Goal: Task Accomplishment & Management: Manage account settings

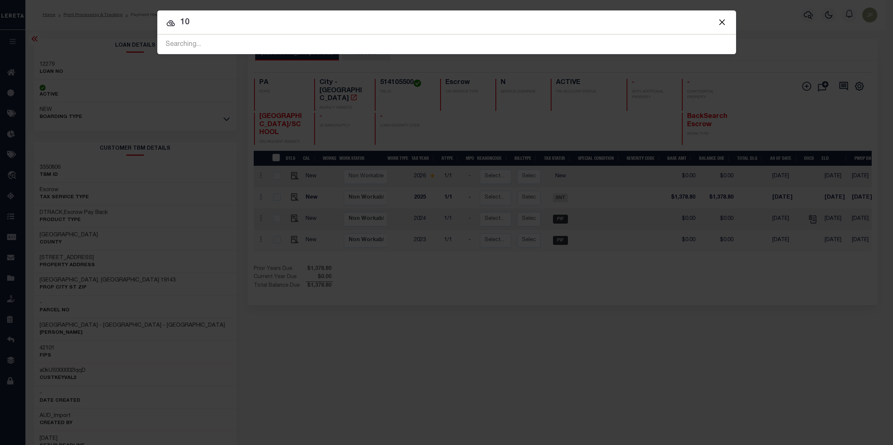
type input "1"
type input "27747"
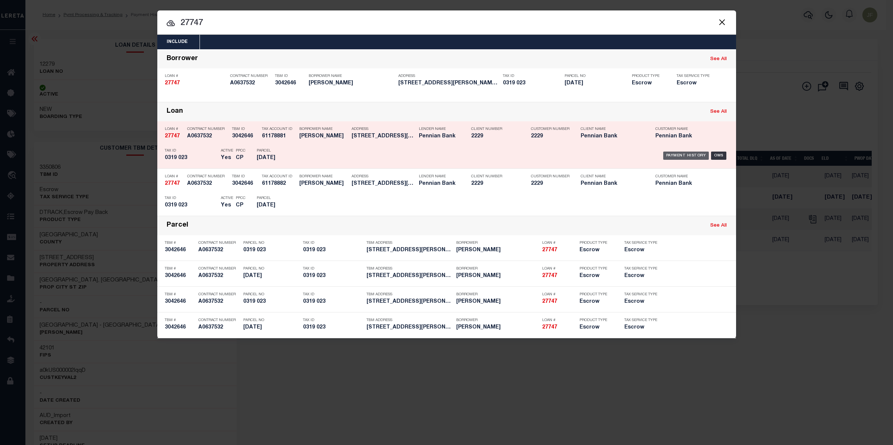
click at [695, 152] on div "Payment History" at bounding box center [686, 156] width 46 height 8
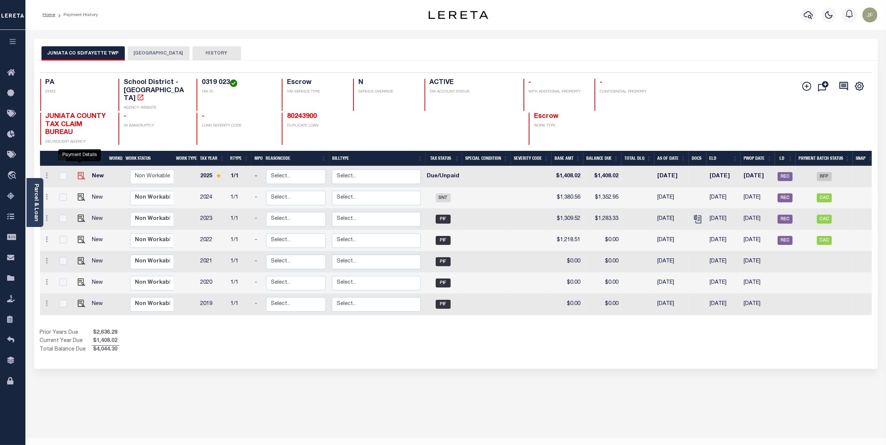
click at [78, 172] on img "" at bounding box center [81, 175] width 7 height 7
checkbox input "true"
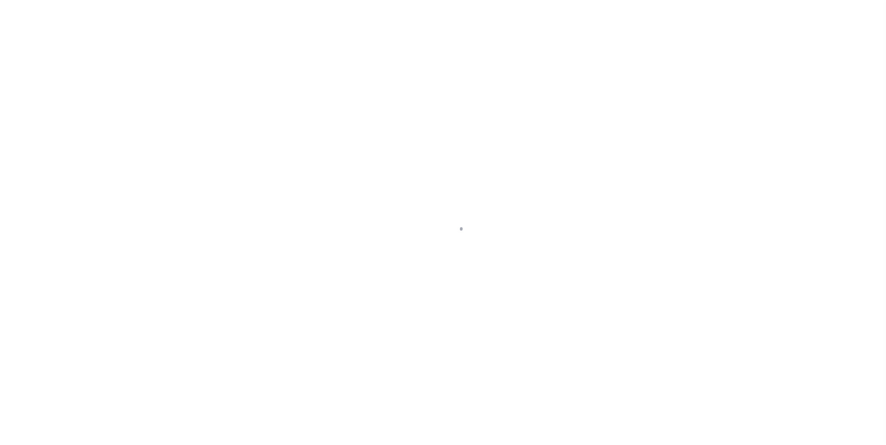
select select "DUE"
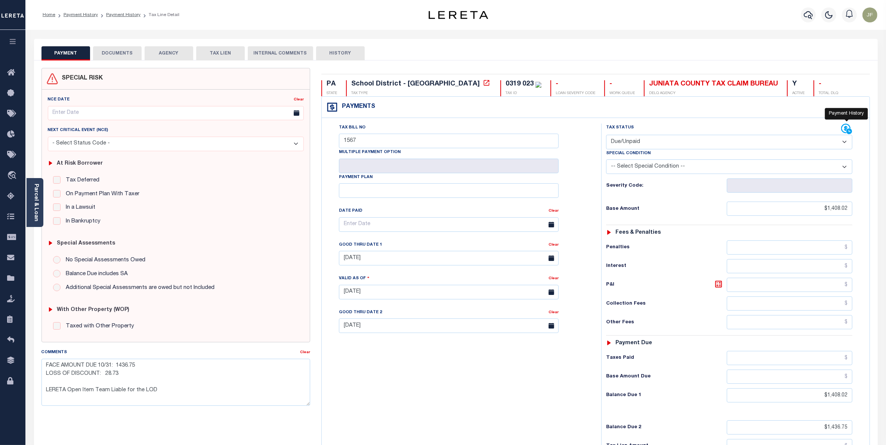
click at [846, 129] on icon at bounding box center [845, 128] width 9 height 9
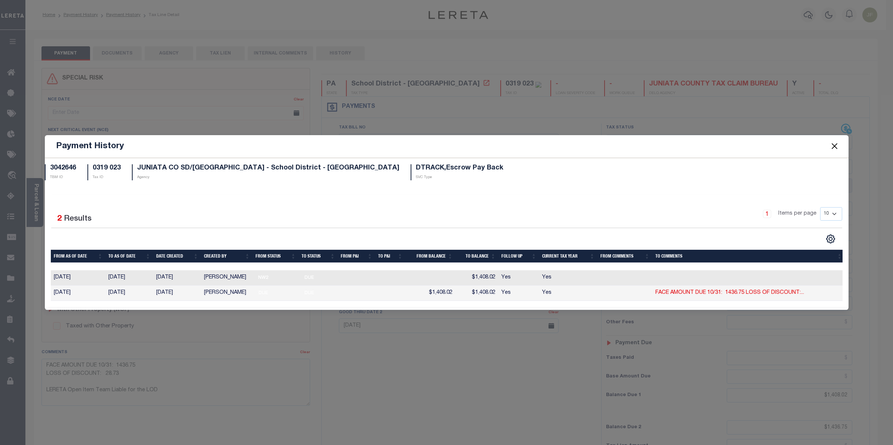
click at [837, 144] on button "Close" at bounding box center [834, 147] width 10 height 10
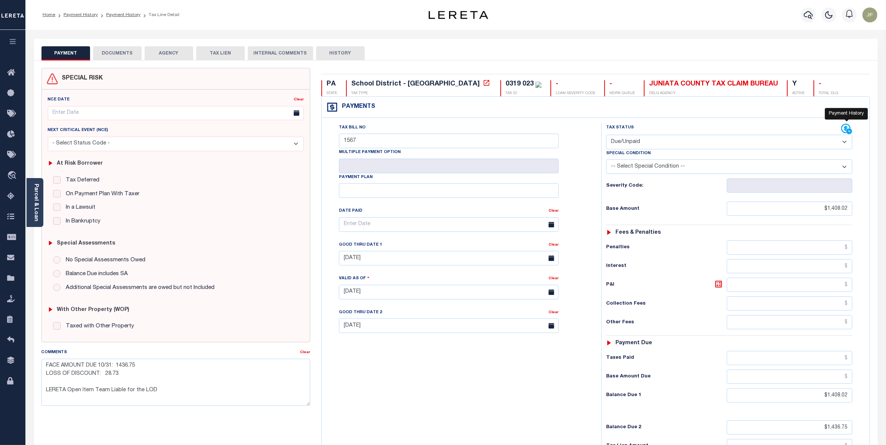
click at [847, 132] on icon at bounding box center [849, 132] width 6 height 6
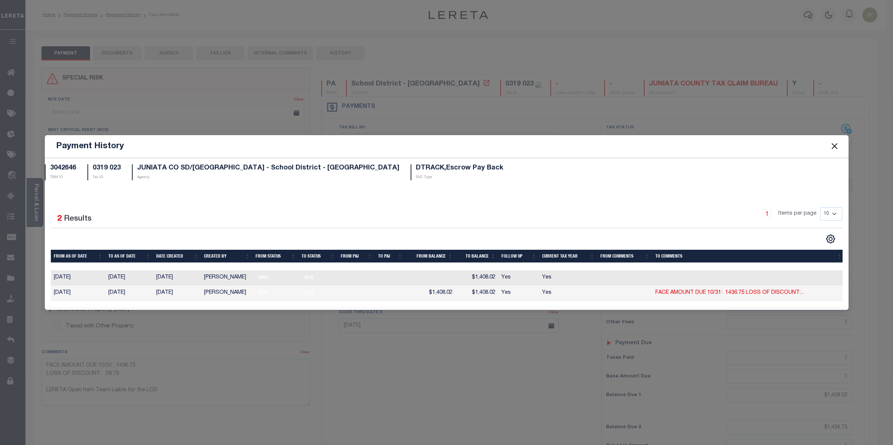
click at [837, 142] on button "Close" at bounding box center [834, 147] width 10 height 10
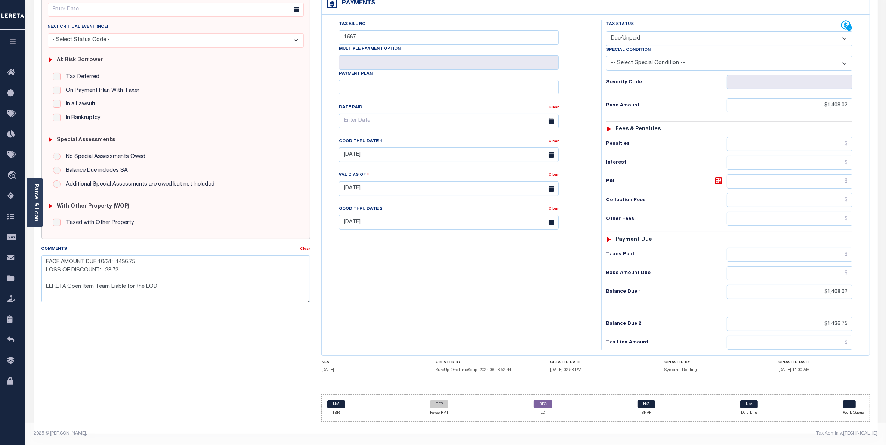
scroll to position [108, 0]
click at [438, 405] on link "RFP" at bounding box center [439, 404] width 18 height 8
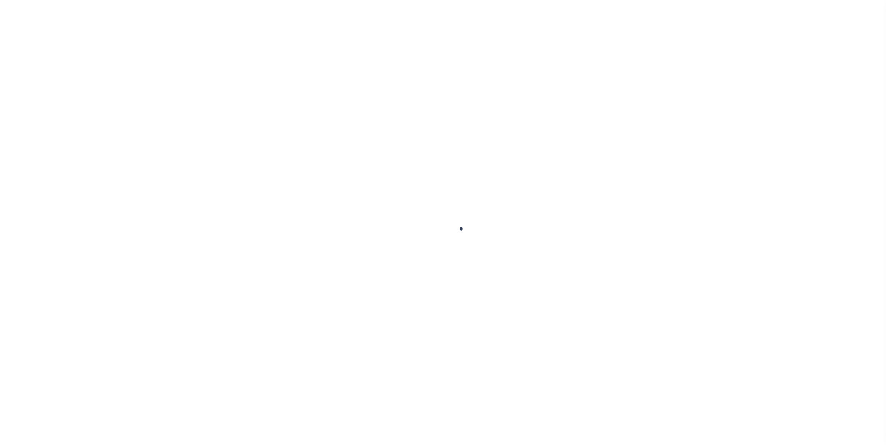
select select "RFP"
type input "[DATE]"
type input "$8,584.12"
select select "CHK"
type input "54314 - 54320"
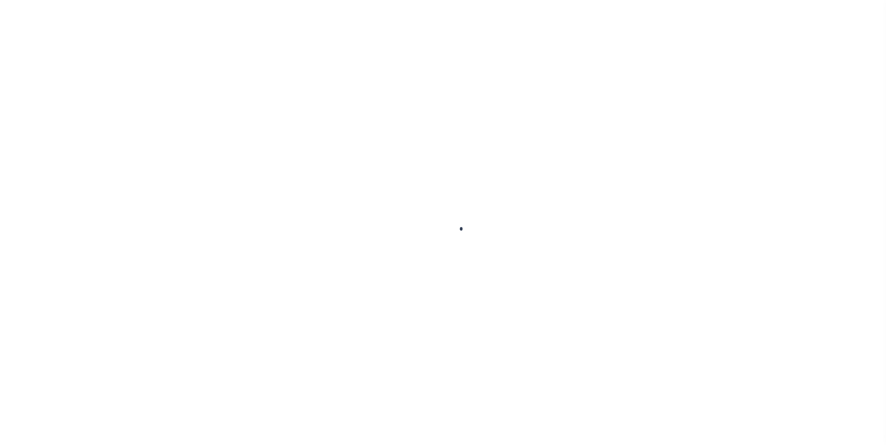
select select "Little, Audria"
checkbox input "true"
type input "N"
radio input "true"
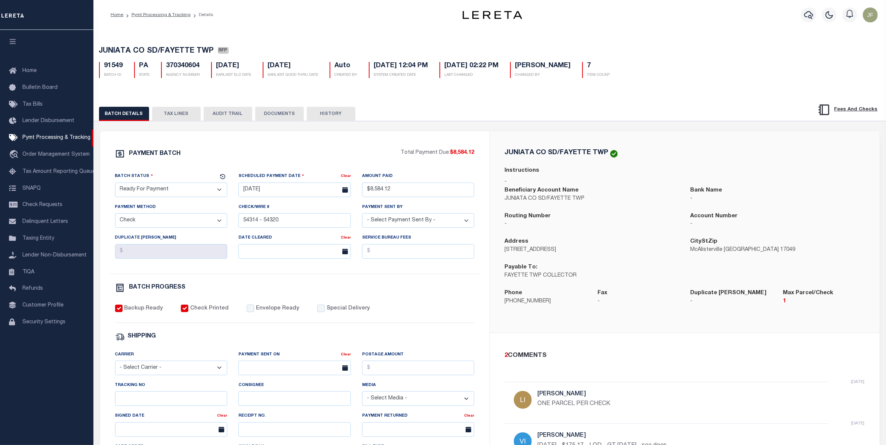
click at [176, 115] on button "TAX LINES" at bounding box center [176, 114] width 49 height 14
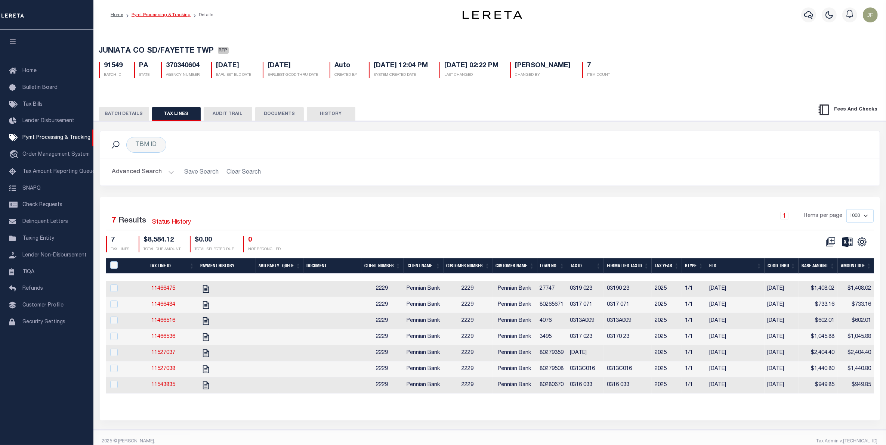
click at [164, 14] on link "Pymt Processing & Tracking" at bounding box center [161, 15] width 59 height 4
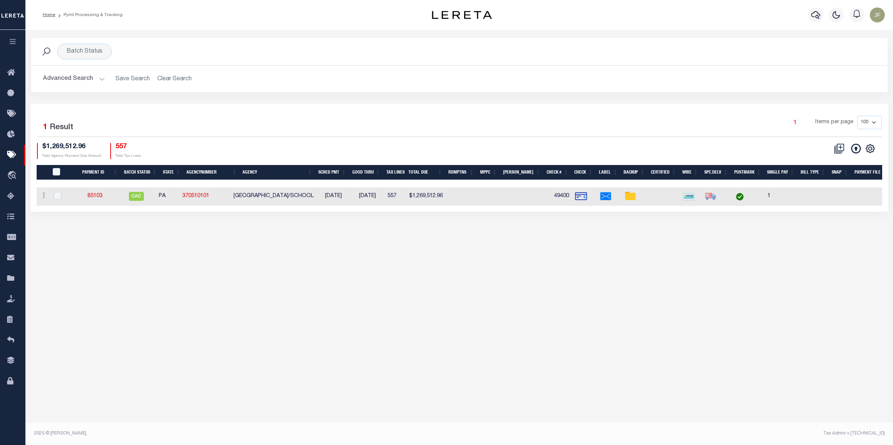
click at [84, 78] on button "Advanced Search" at bounding box center [74, 79] width 62 height 15
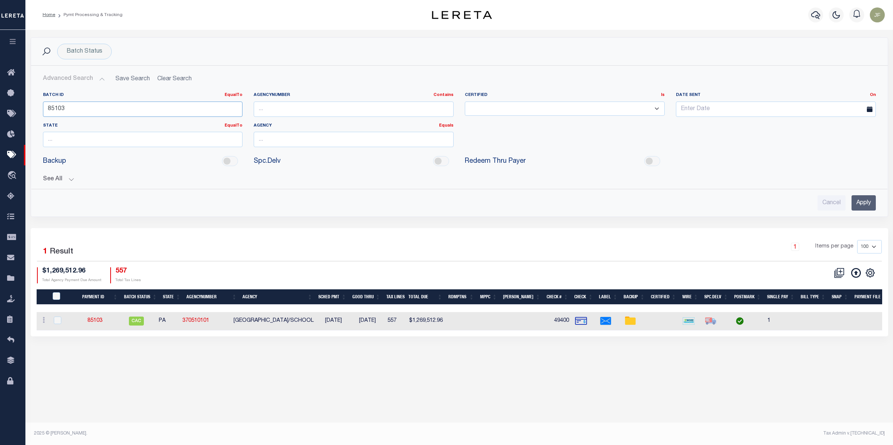
drag, startPoint x: 87, startPoint y: 111, endPoint x: 52, endPoint y: 111, distance: 35.1
click at [52, 111] on input "85103" at bounding box center [143, 109] width 200 height 15
type input "8"
type input "91549"
click at [862, 201] on input "Apply" at bounding box center [863, 202] width 24 height 15
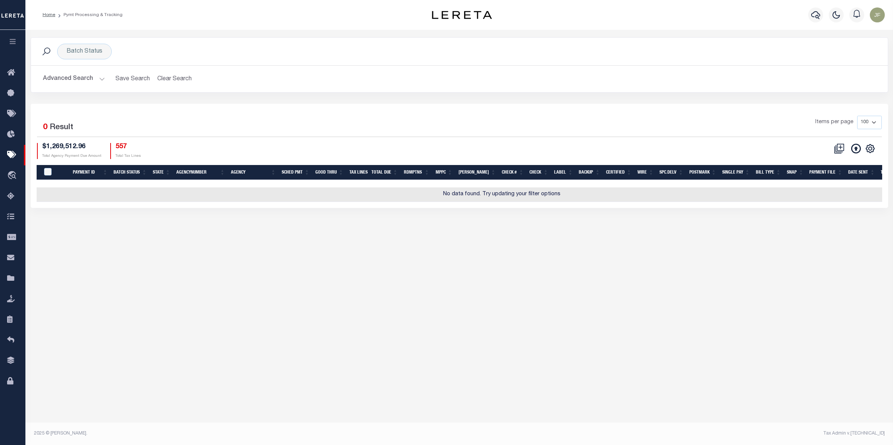
click at [69, 74] on button "Advanced Search" at bounding box center [74, 79] width 62 height 15
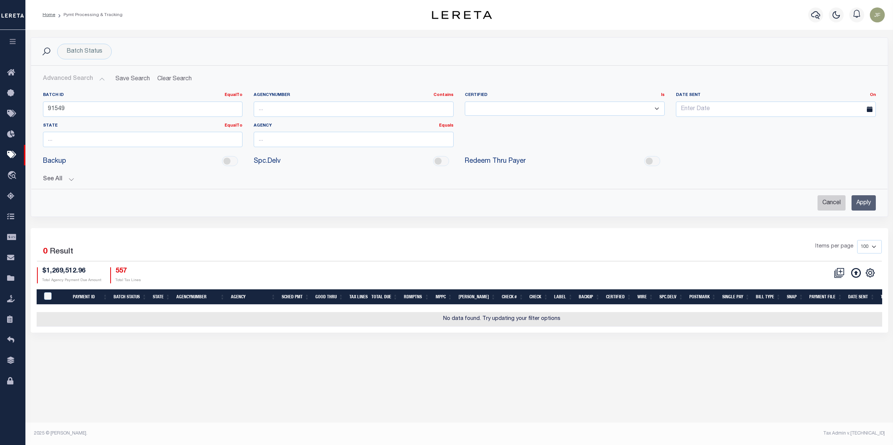
click at [830, 202] on input "Cancel" at bounding box center [831, 202] width 28 height 15
checkbox input "true"
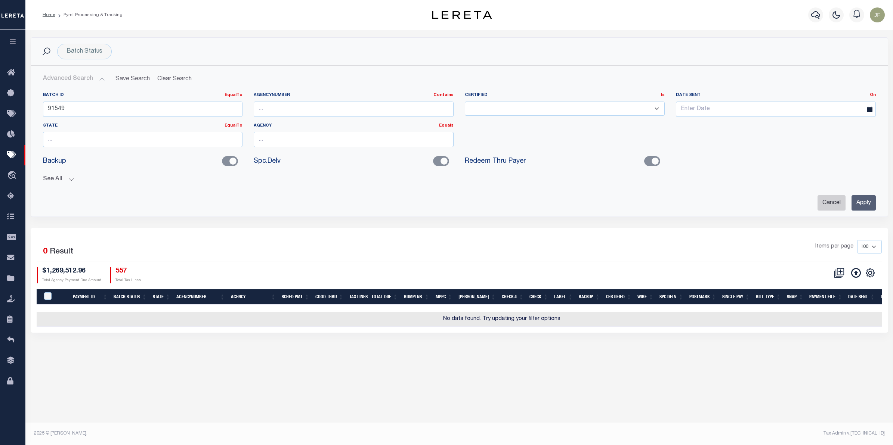
checkbox input "true"
checkbox input "false"
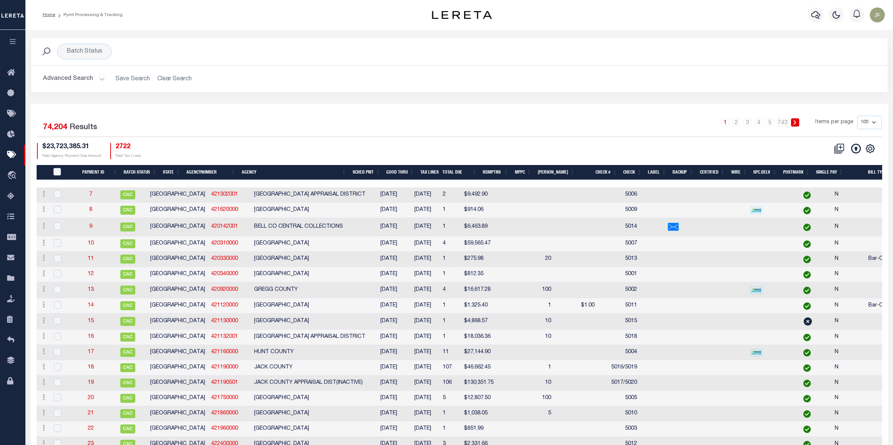
click at [96, 76] on button "Advanced Search" at bounding box center [74, 79] width 62 height 15
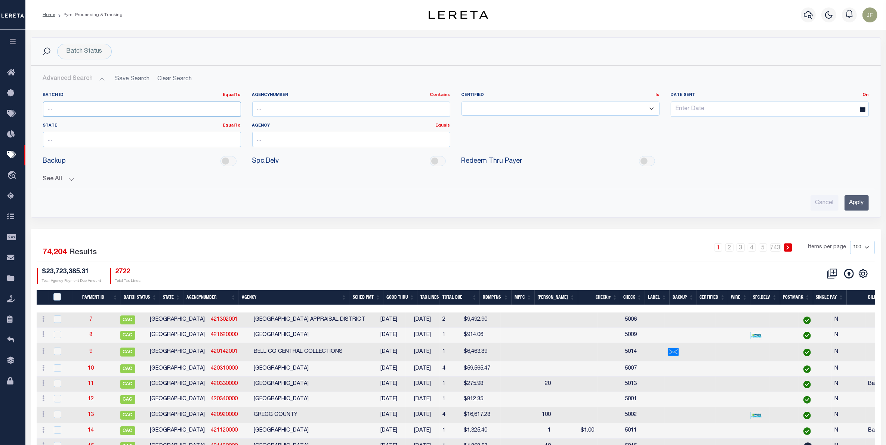
click at [80, 110] on input "number" at bounding box center [142, 109] width 198 height 15
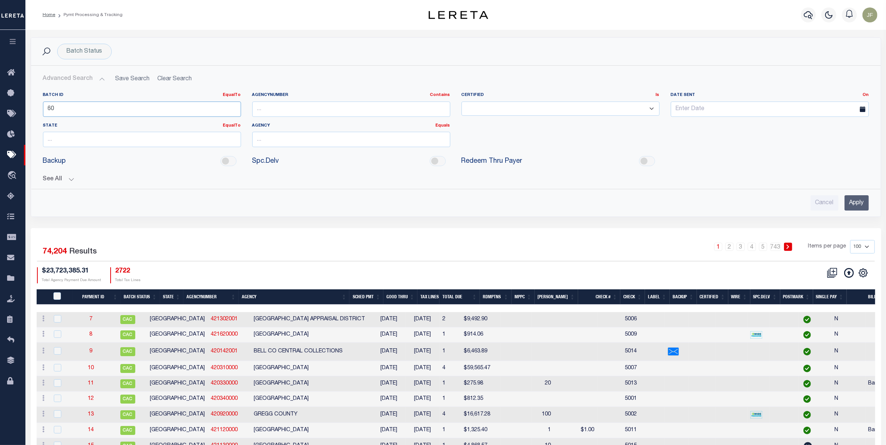
type input "6"
type input "91549"
click at [859, 205] on input "Apply" at bounding box center [856, 202] width 24 height 15
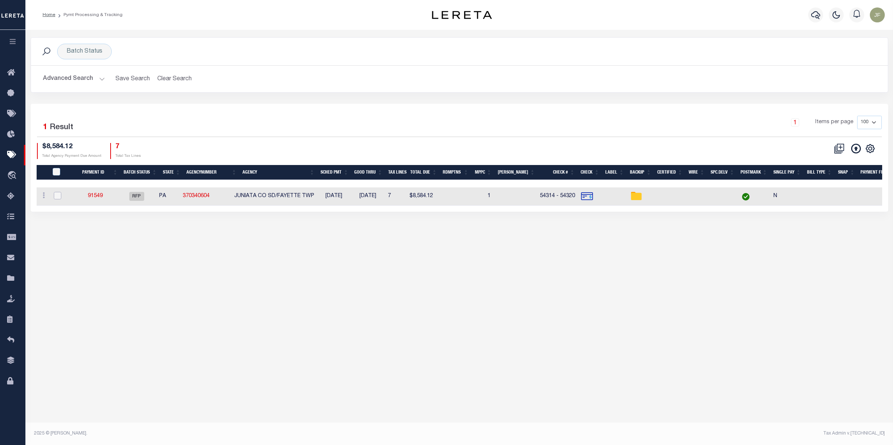
click at [57, 197] on input "checkbox" at bounding box center [57, 195] width 7 height 7
checkbox input "true"
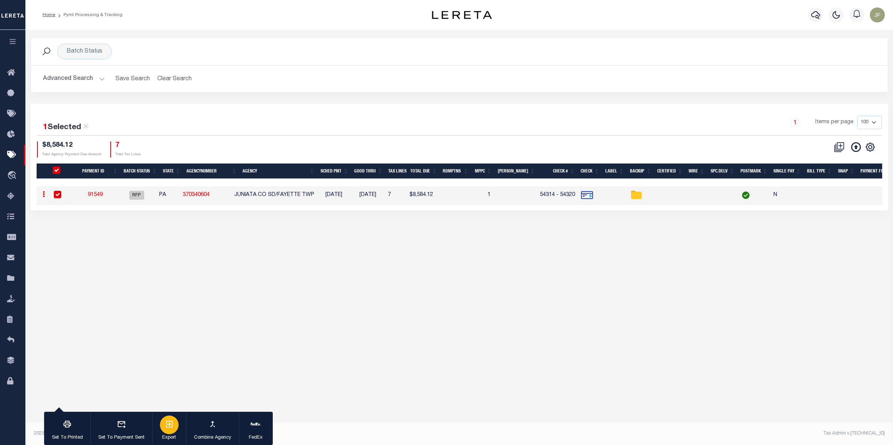
click at [156, 423] on button "Export" at bounding box center [169, 429] width 34 height 34
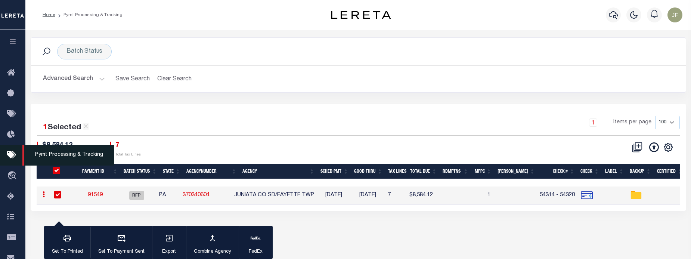
click at [10, 159] on icon at bounding box center [13, 155] width 12 height 9
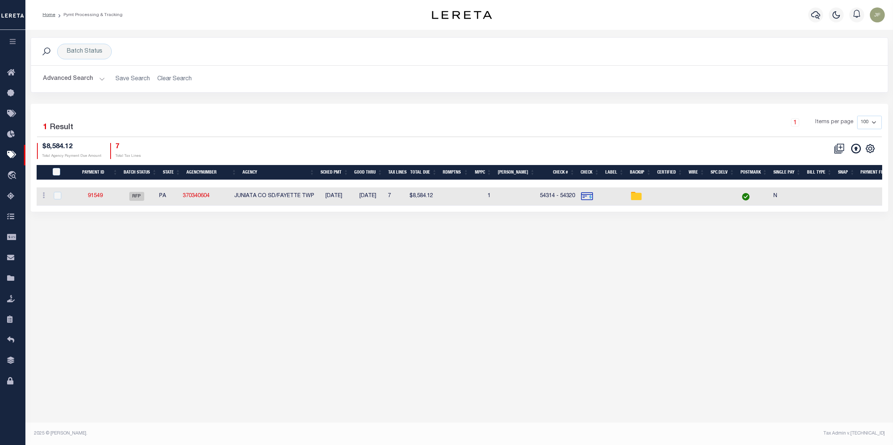
click at [86, 78] on button "Advanced Search" at bounding box center [74, 79] width 62 height 15
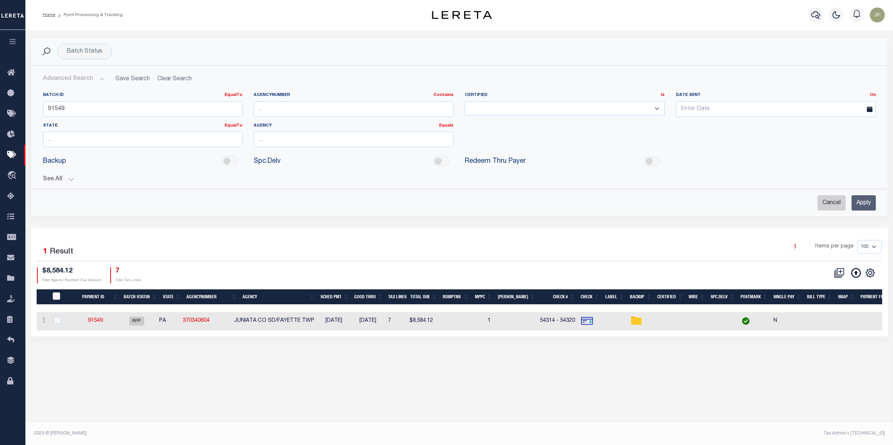
click at [691, 198] on input "Cancel" at bounding box center [831, 202] width 28 height 15
checkbox input "true"
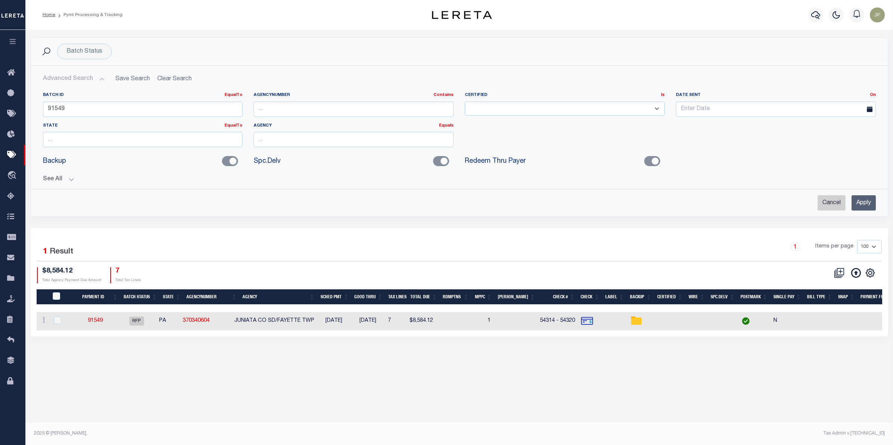
checkbox input "true"
checkbox input "false"
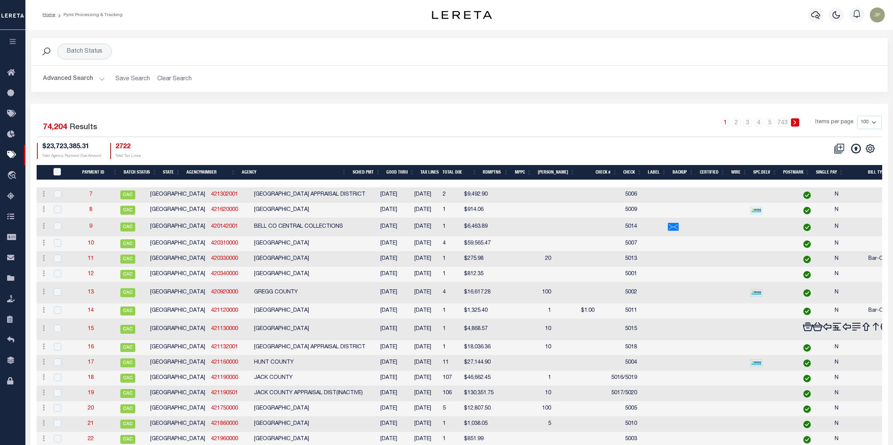
click at [68, 77] on button "Advanced Search" at bounding box center [74, 79] width 62 height 15
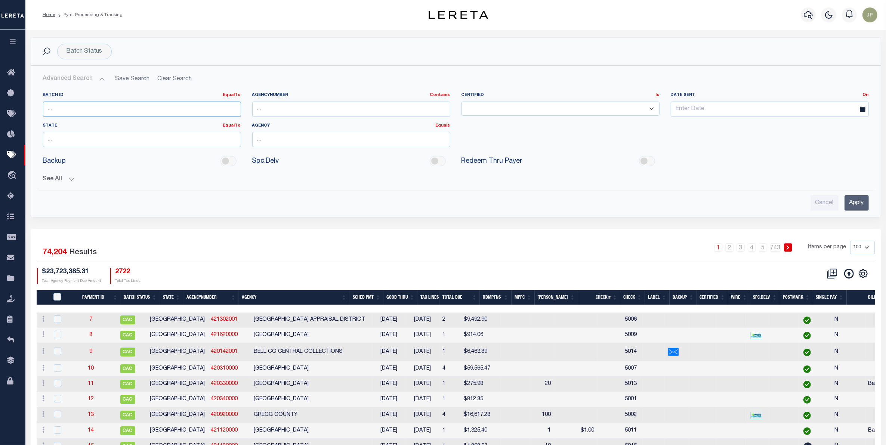
click at [99, 108] on input "number" at bounding box center [142, 109] width 198 height 15
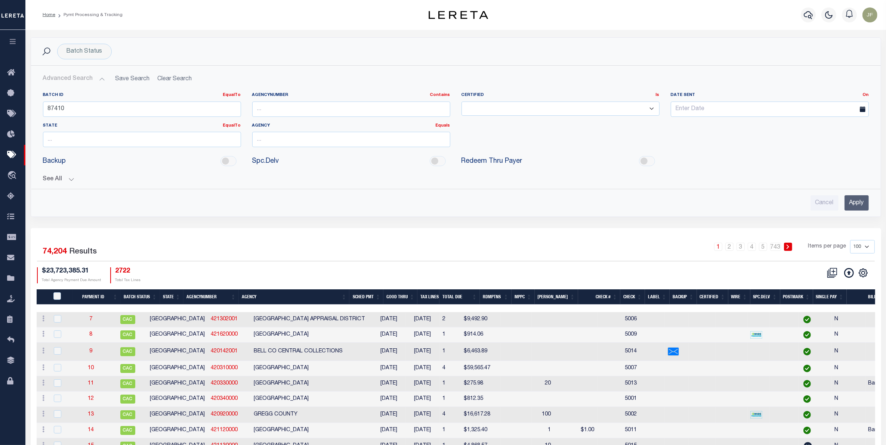
click at [691, 210] on input "Apply" at bounding box center [856, 202] width 24 height 15
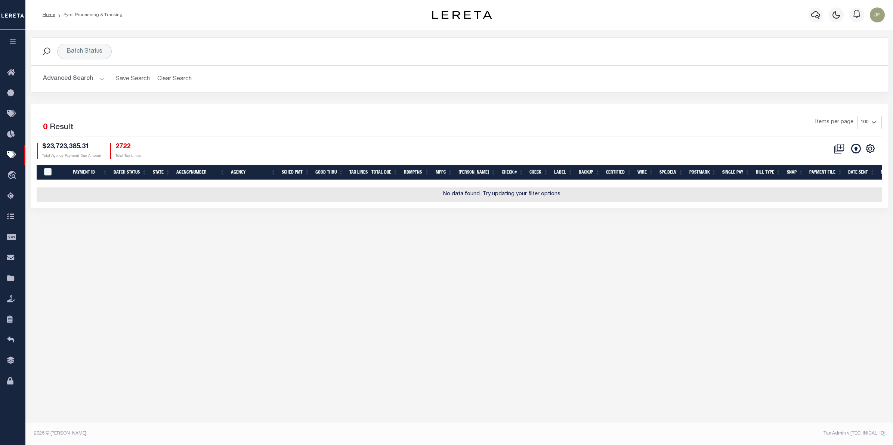
click at [81, 80] on button "Advanced Search" at bounding box center [74, 79] width 62 height 15
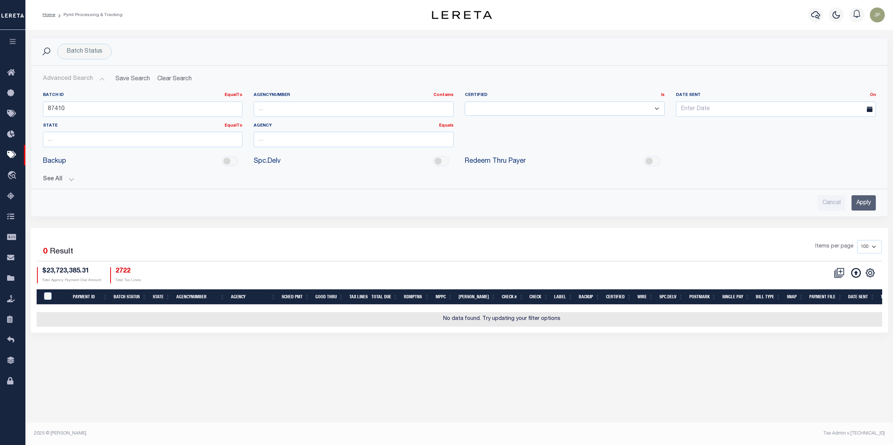
click at [43, 177] on button "See All" at bounding box center [459, 179] width 833 height 7
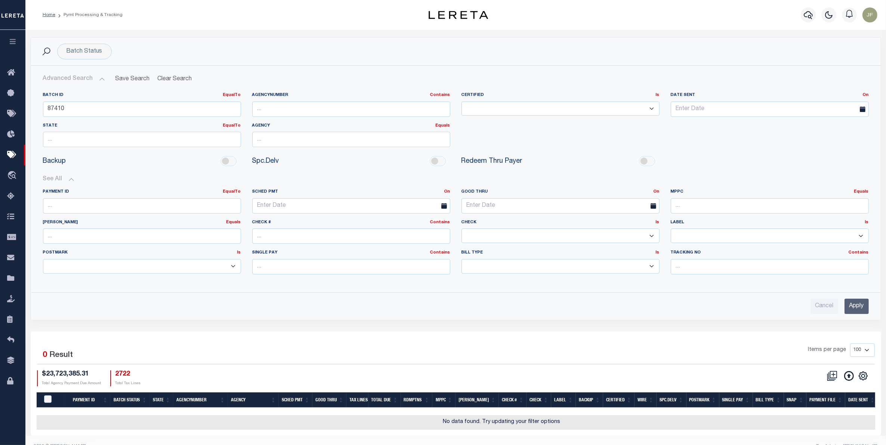
click at [691, 259] on input "Apply" at bounding box center [856, 306] width 24 height 15
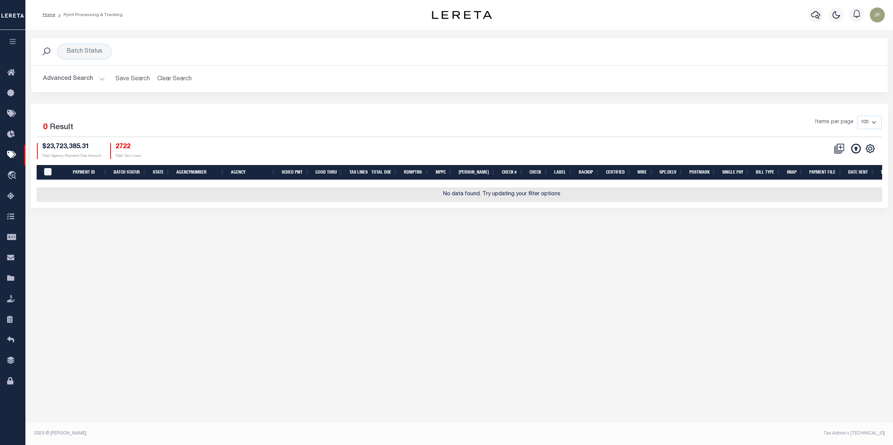
click at [78, 77] on button "Advanced Search" at bounding box center [74, 79] width 62 height 15
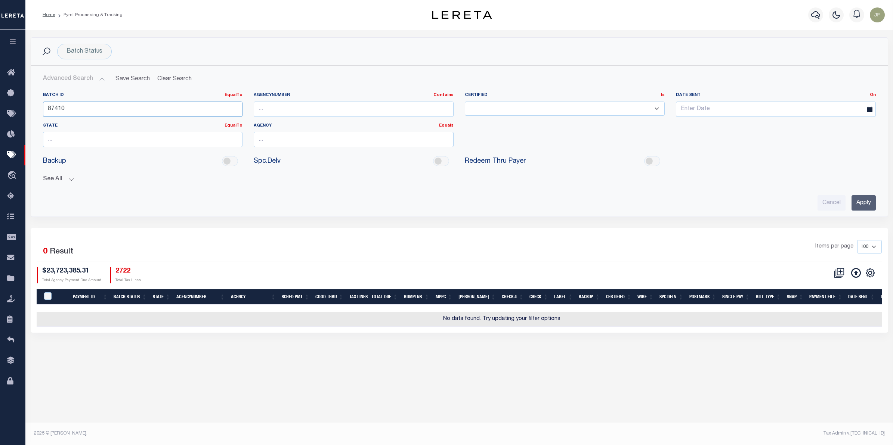
click at [73, 114] on input "87410" at bounding box center [143, 109] width 200 height 15
type input "8"
click at [77, 109] on input "87410" at bounding box center [143, 109] width 200 height 15
type input "87415"
click at [691, 207] on input "Apply" at bounding box center [863, 202] width 24 height 15
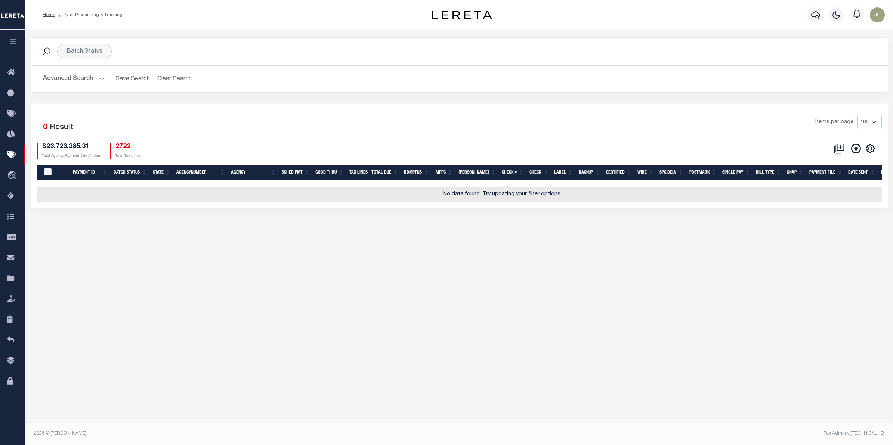
click at [81, 80] on button "Advanced Search" at bounding box center [74, 79] width 62 height 15
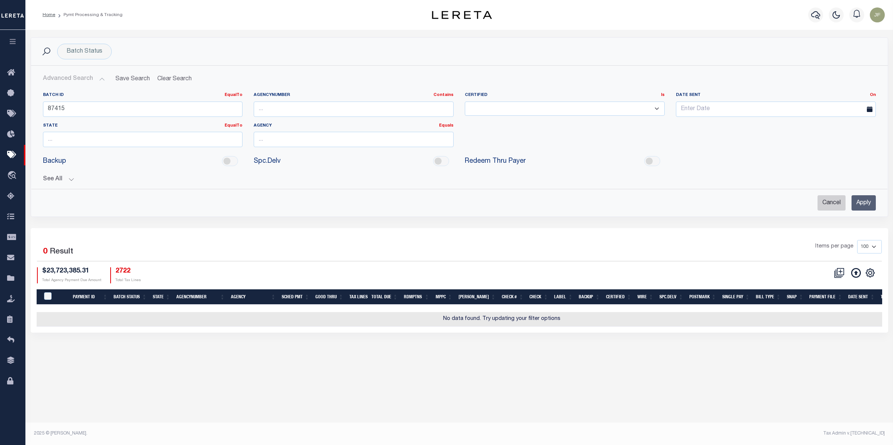
click at [691, 201] on input "Cancel" at bounding box center [831, 202] width 28 height 15
checkbox input "true"
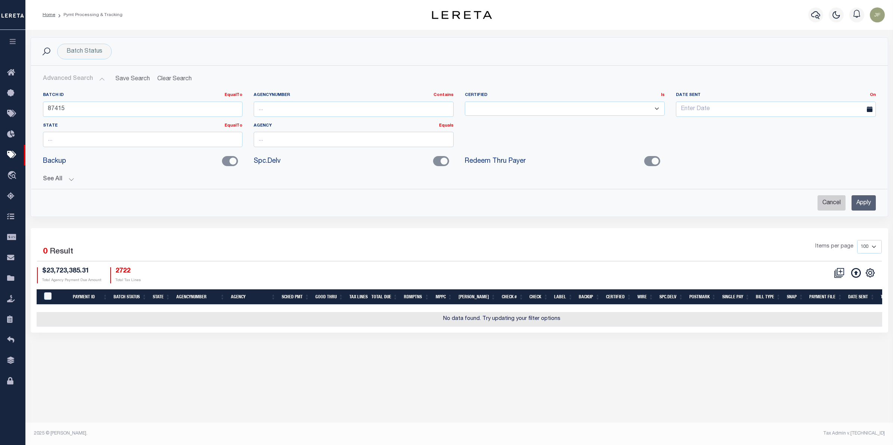
checkbox input "true"
checkbox input "false"
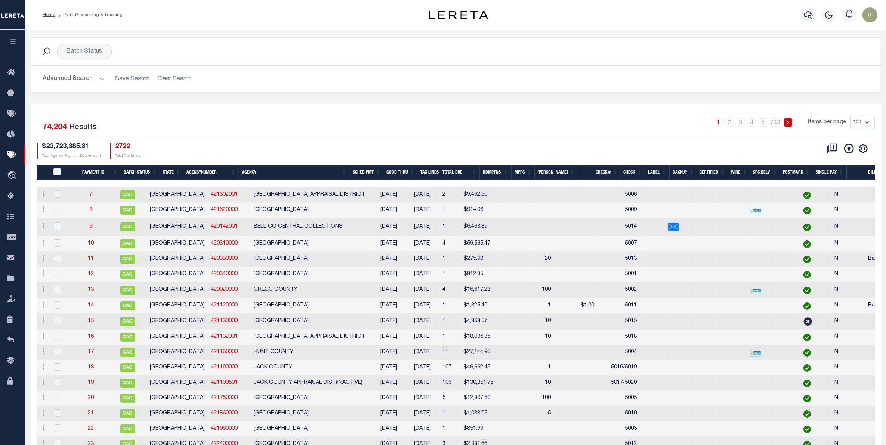
click at [68, 81] on button "Advanced Search" at bounding box center [74, 79] width 62 height 15
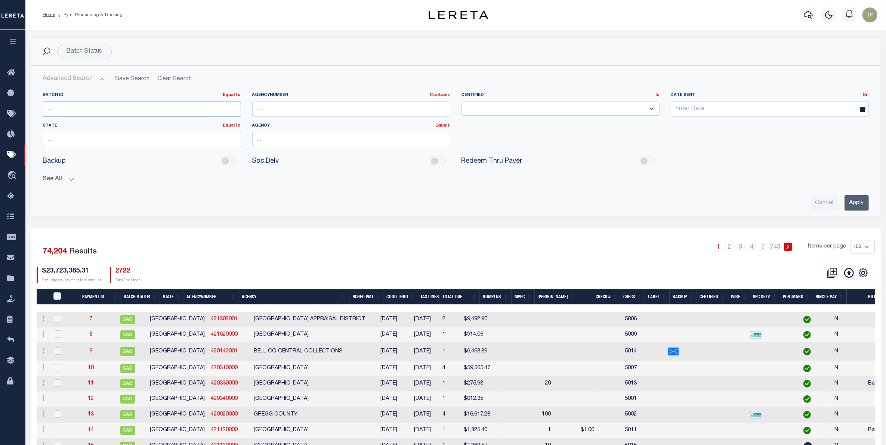
click at [75, 112] on input "number" at bounding box center [142, 109] width 198 height 15
click at [691, 206] on input "Apply" at bounding box center [856, 202] width 24 height 15
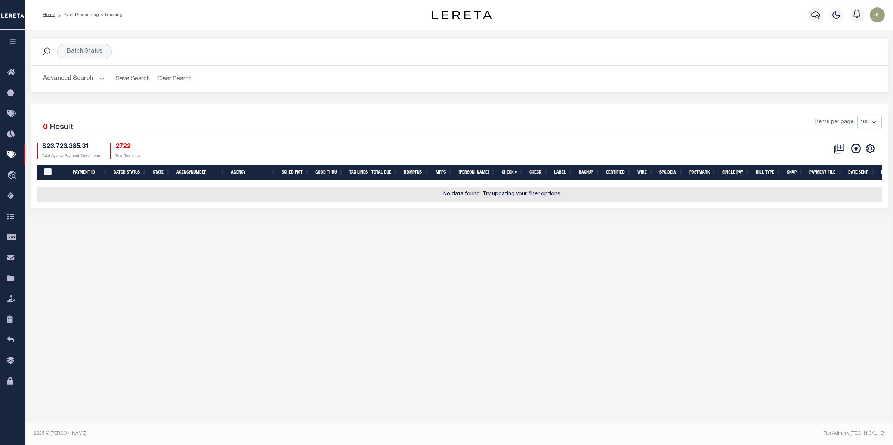
click at [77, 83] on button "Advanced Search" at bounding box center [74, 79] width 62 height 15
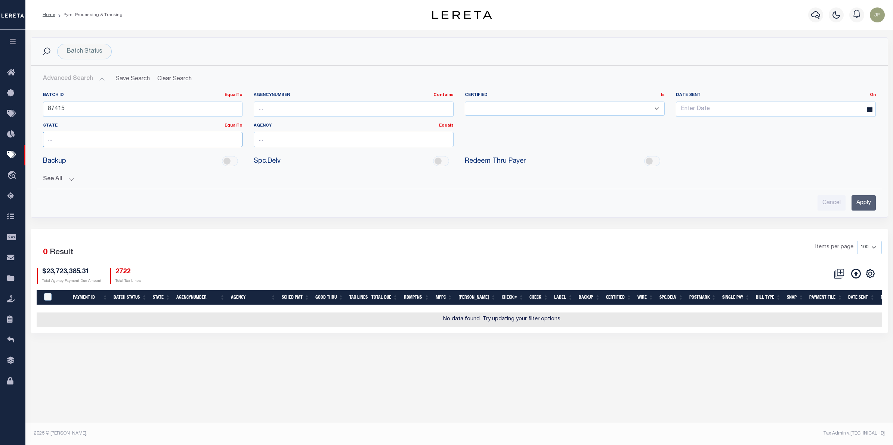
click at [107, 141] on input "text" at bounding box center [143, 139] width 200 height 15
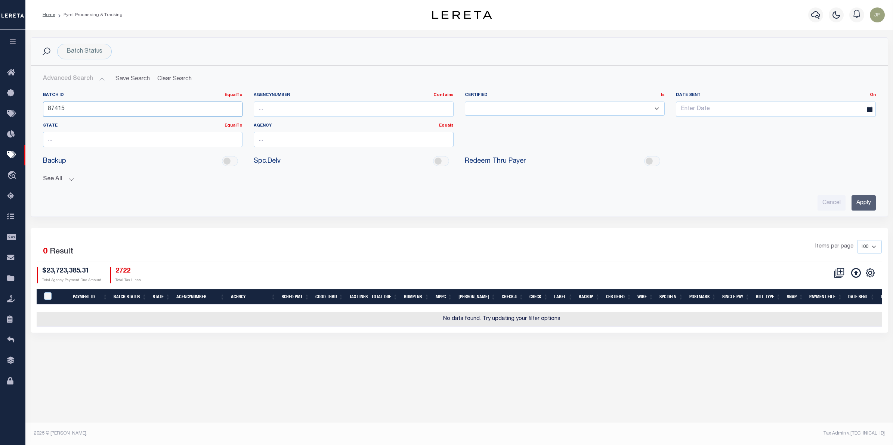
click at [113, 108] on input "87415" at bounding box center [143, 109] width 200 height 15
click at [691, 200] on input "Apply" at bounding box center [863, 202] width 24 height 15
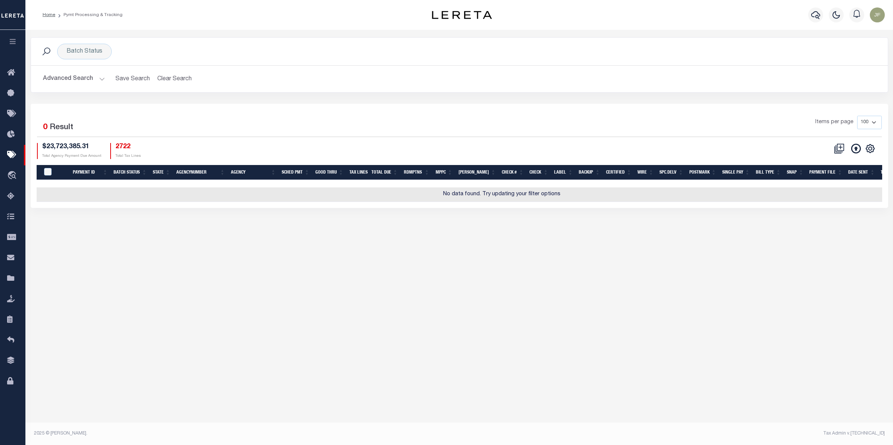
click at [75, 81] on button "Advanced Search" at bounding box center [74, 79] width 62 height 15
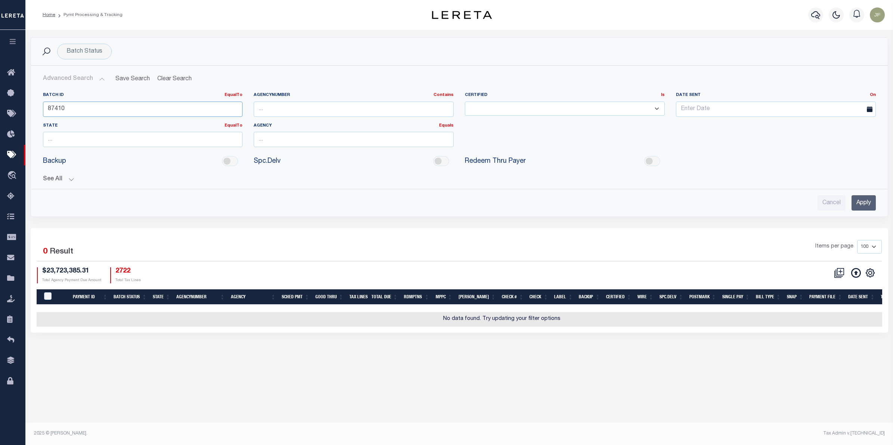
click at [118, 108] on input "87410" at bounding box center [143, 109] width 200 height 15
type input "8"
drag, startPoint x: 278, startPoint y: 137, endPoint x: 223, endPoint y: 139, distance: 54.9
click at [278, 137] on input "text" at bounding box center [354, 139] width 200 height 15
click at [198, 140] on input "text" at bounding box center [143, 139] width 200 height 15
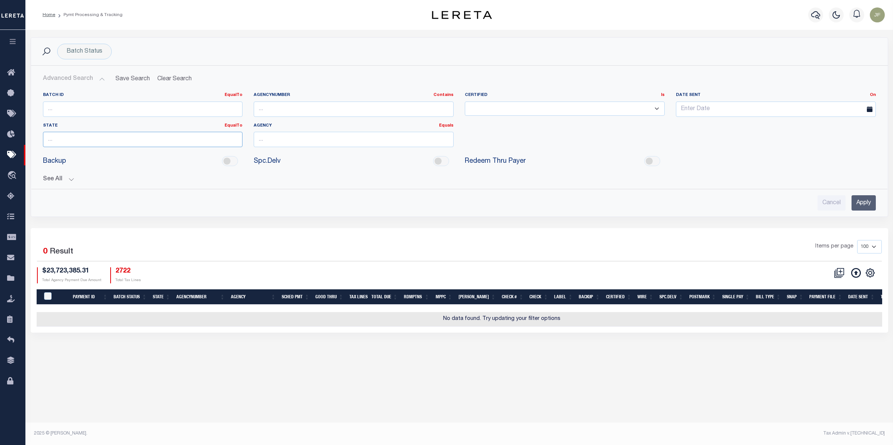
click at [123, 137] on input "text" at bounding box center [143, 139] width 200 height 15
type input "NY"
click at [314, 143] on input "text" at bounding box center [354, 139] width 200 height 15
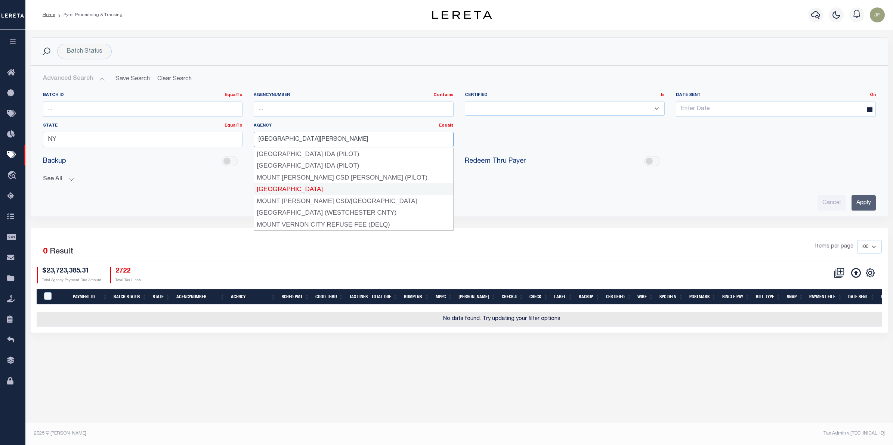
click at [324, 184] on div "[GEOGRAPHIC_DATA]" at bounding box center [353, 189] width 199 height 12
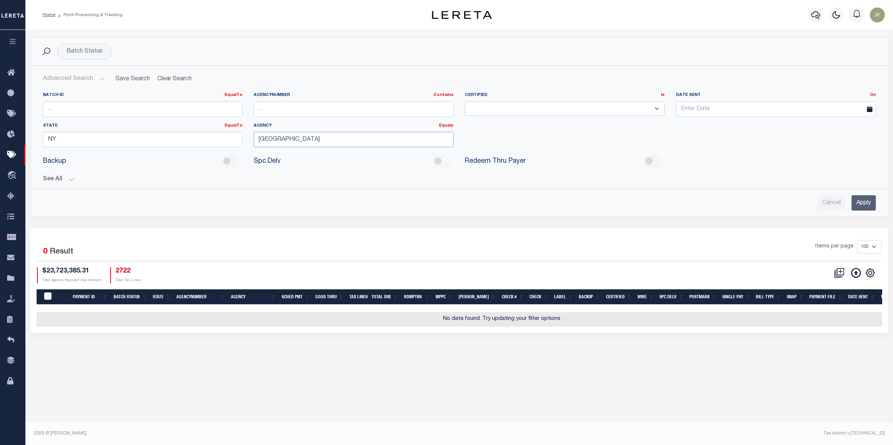
type input "[GEOGRAPHIC_DATA]"
click at [691, 202] on input "Apply" at bounding box center [863, 202] width 24 height 15
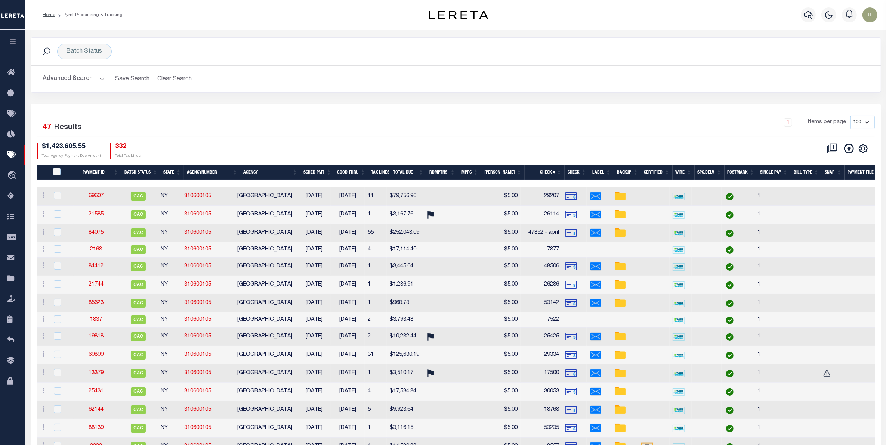
click at [354, 176] on th "Good Thru" at bounding box center [351, 172] width 34 height 15
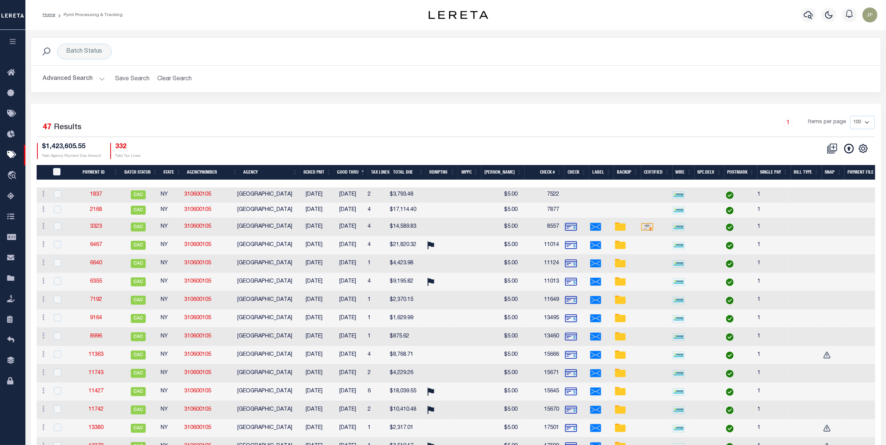
click at [355, 172] on th "Good Thru" at bounding box center [351, 172] width 34 height 15
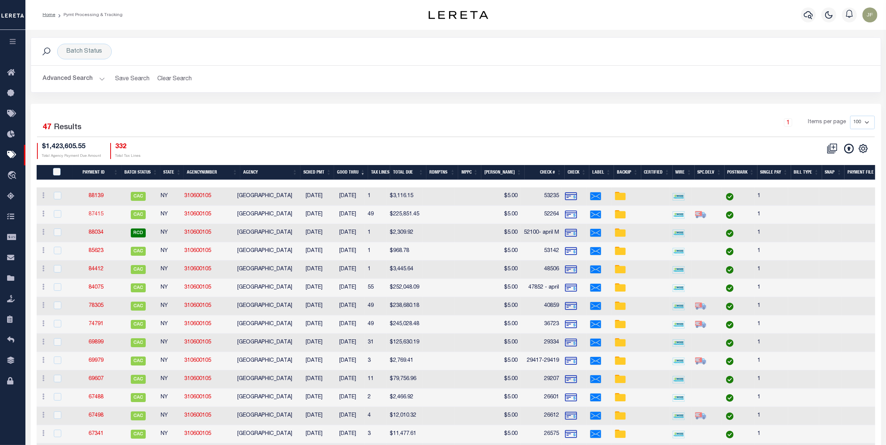
click at [102, 217] on link "87415" at bounding box center [96, 214] width 15 height 5
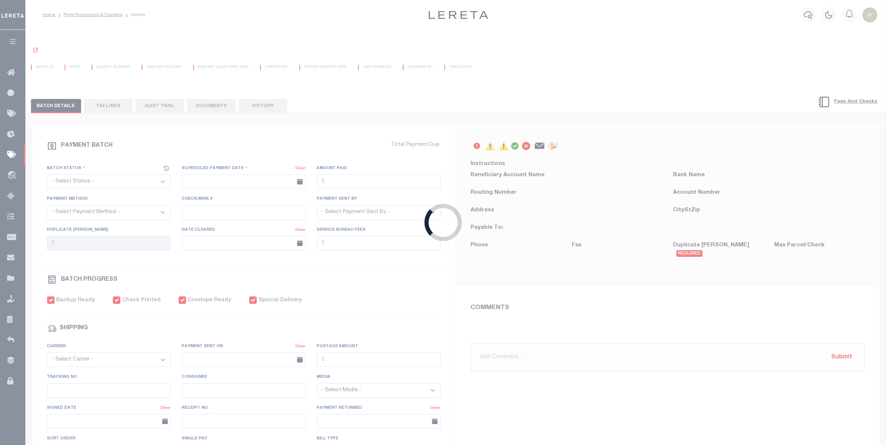
select select "CAC"
type input "07/30/2025"
type input "$225,851.45"
select select "CHK"
type input "52264"
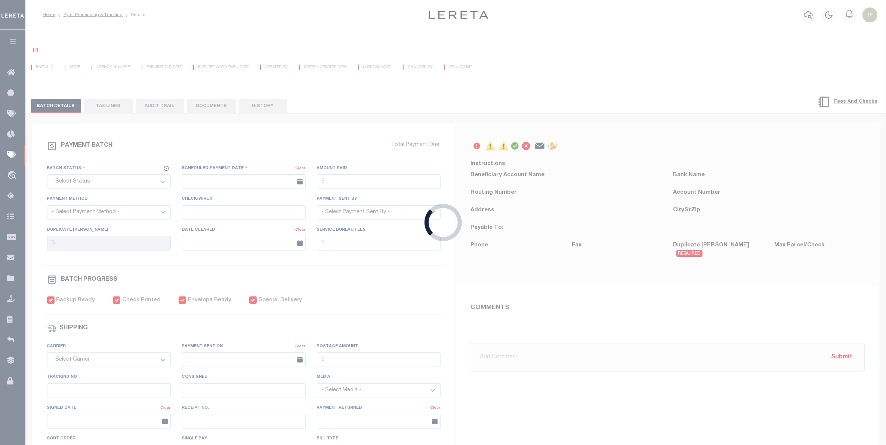
select select "Little, Audria"
type input "08/06/2025"
checkbox input "true"
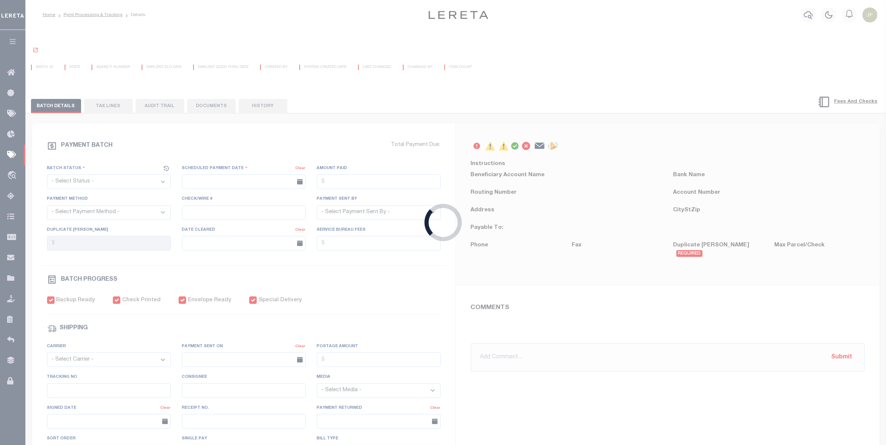
checkbox input "true"
select select "USS"
type input "07/30/2025"
type input "$9.85"
type input "9205590111312635103993"
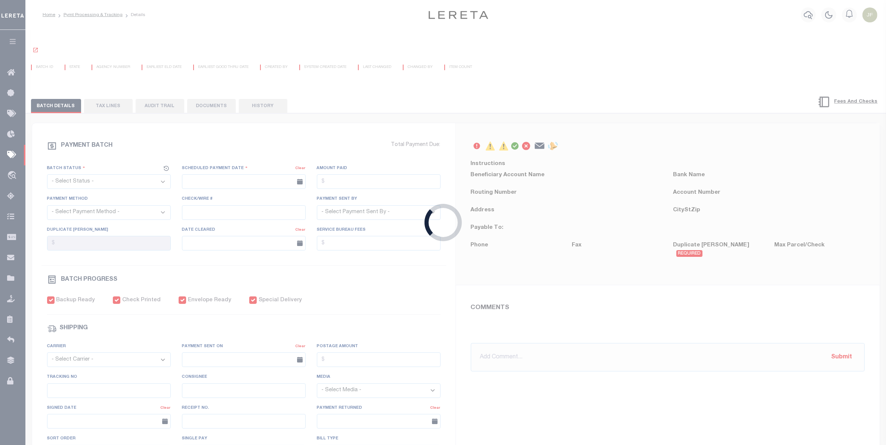
type input "1"
radio input "true"
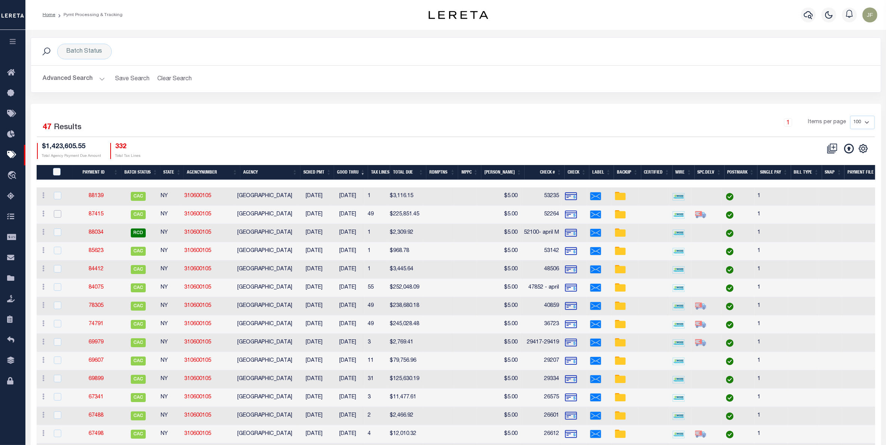
click at [55, 214] on input "checkbox" at bounding box center [57, 213] width 7 height 7
checkbox input "true"
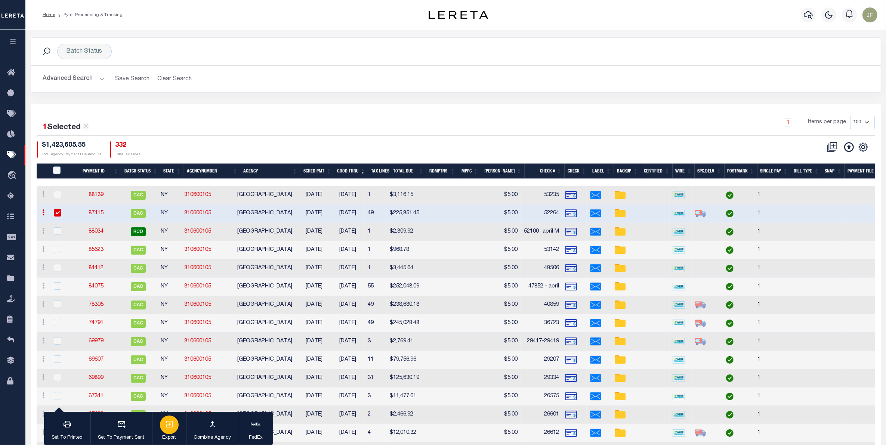
click at [165, 259] on icon "button" at bounding box center [169, 424] width 9 height 9
click at [98, 80] on button "Advanced Search" at bounding box center [74, 79] width 62 height 15
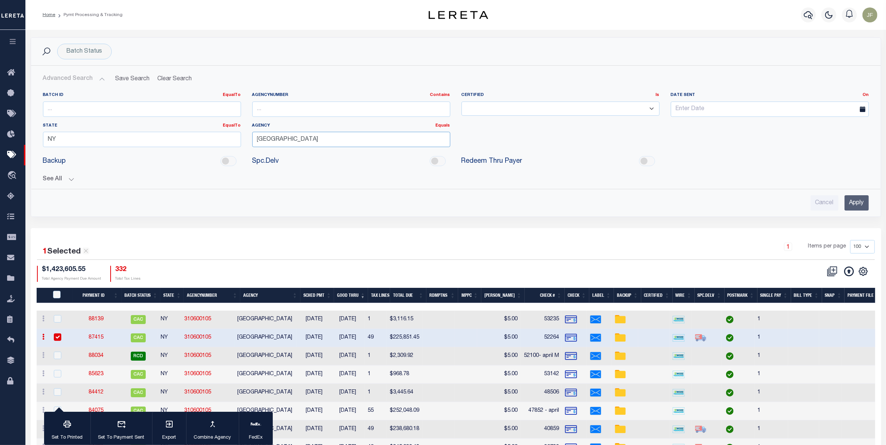
click at [333, 134] on input "[GEOGRAPHIC_DATA]" at bounding box center [351, 139] width 198 height 15
type input "Mount"
click at [183, 107] on input "number" at bounding box center [142, 109] width 198 height 15
type input "87410"
click at [187, 141] on input "NY" at bounding box center [142, 139] width 198 height 15
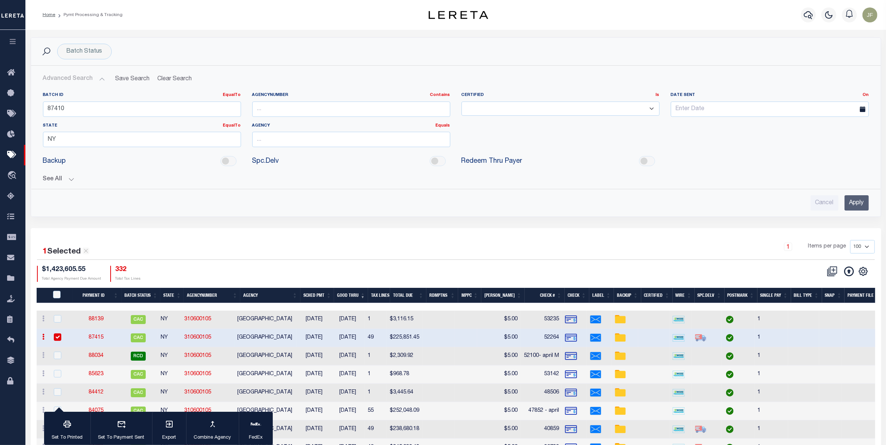
click at [691, 204] on input "Apply" at bounding box center [856, 202] width 24 height 15
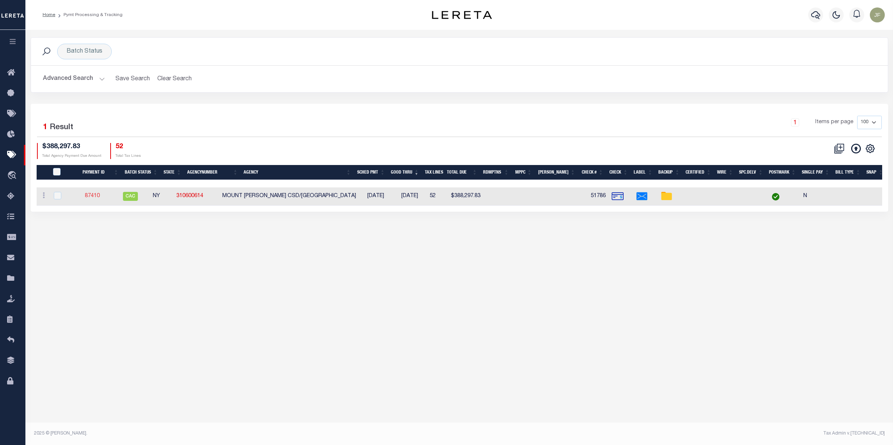
click at [98, 198] on link "87410" at bounding box center [92, 196] width 15 height 5
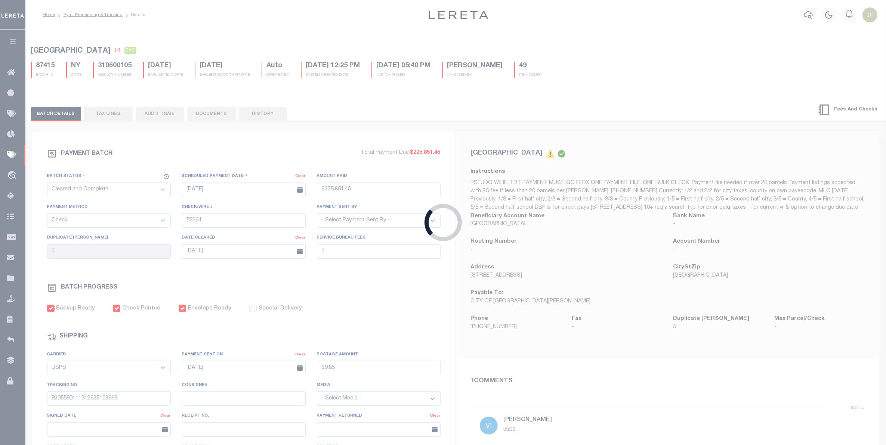
type input "07/23/2025"
type input "$388,297.83"
type input "51786"
type input "07/30/2025"
checkbox input "false"
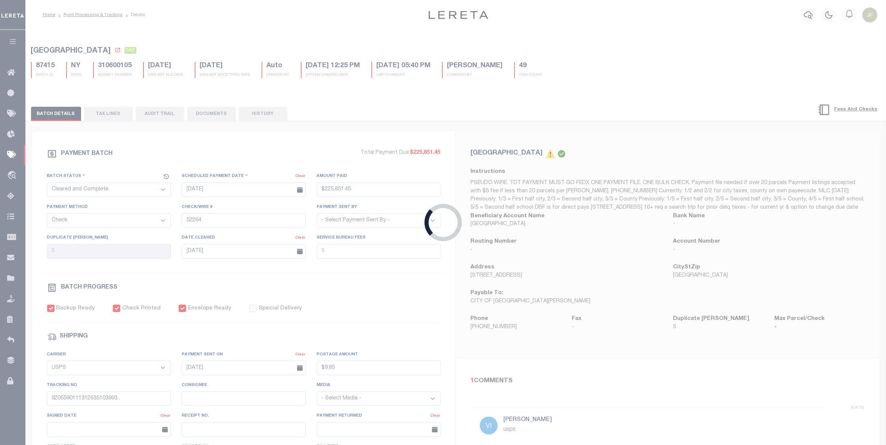
select select "FDX"
type input "07/23/2025"
type input "$8.7"
type input "883007608401"
type input "D.Neil"
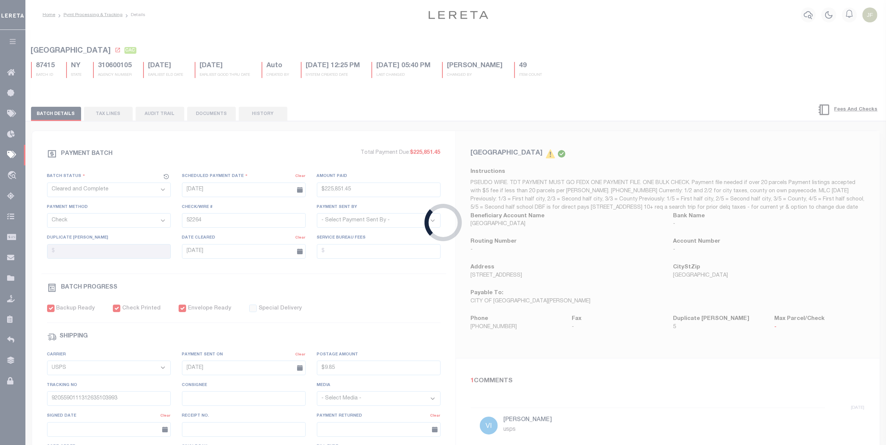
type input "07/25/2025"
type input "N"
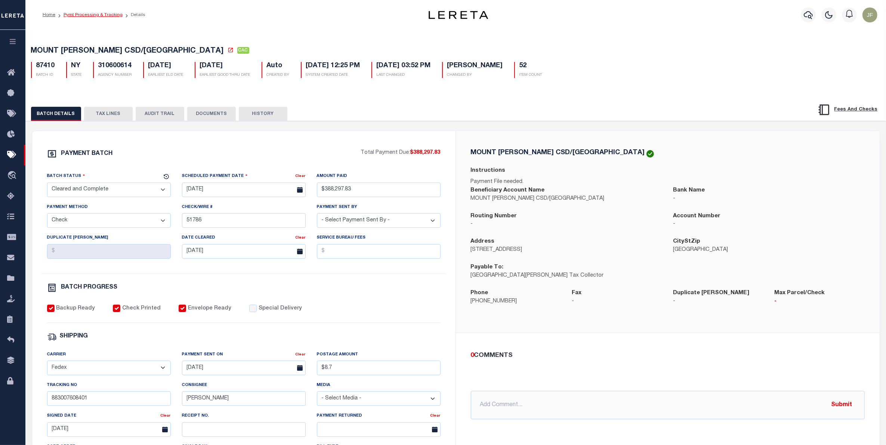
click at [99, 15] on link "Pymt Processing & Tracking" at bounding box center [93, 15] width 59 height 4
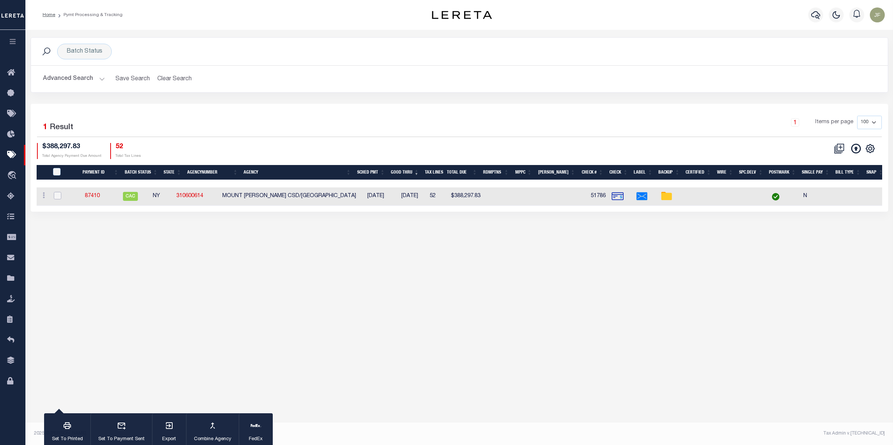
click at [56, 194] on input "checkbox" at bounding box center [57, 195] width 7 height 7
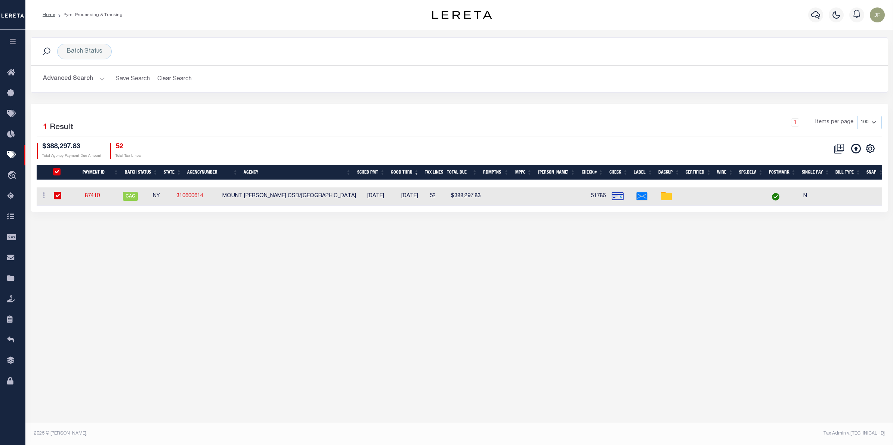
checkbox input "true"
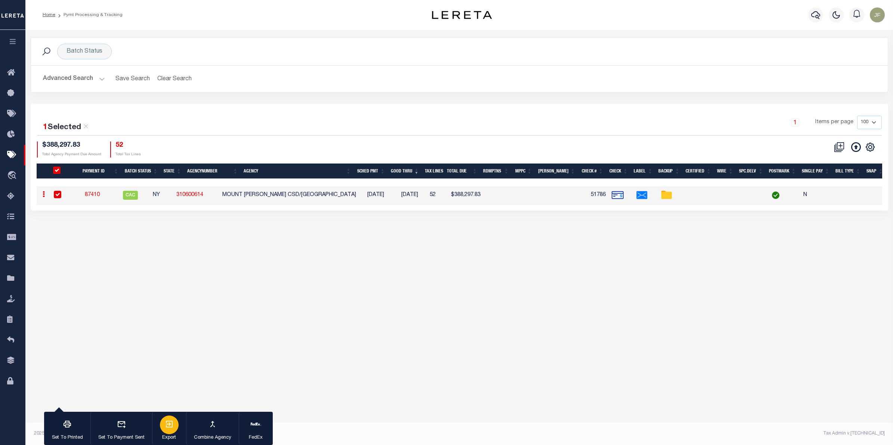
click at [154, 259] on button "Export" at bounding box center [169, 429] width 34 height 34
click at [138, 195] on span "CAC" at bounding box center [130, 195] width 15 height 9
select select "CAC"
checkbox input "false"
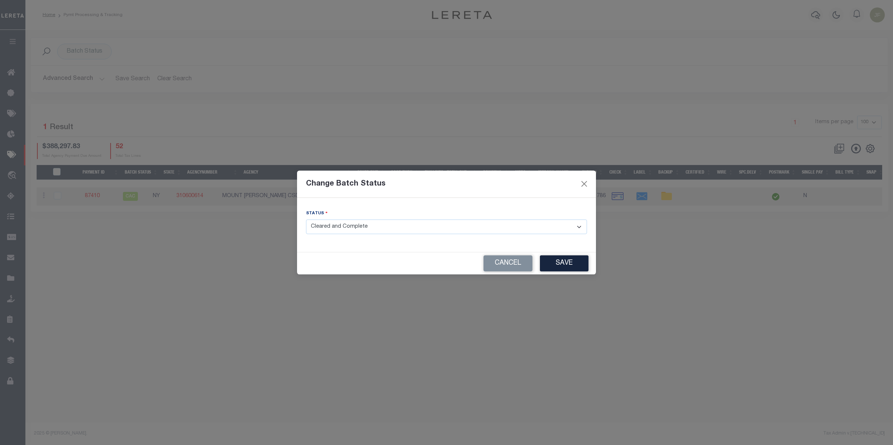
click at [506, 259] on button "Cancel" at bounding box center [507, 264] width 49 height 16
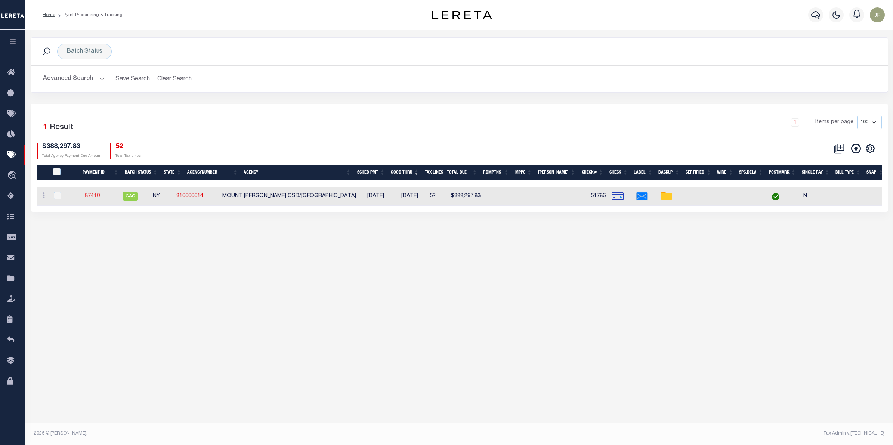
click at [100, 197] on link "87410" at bounding box center [92, 196] width 15 height 5
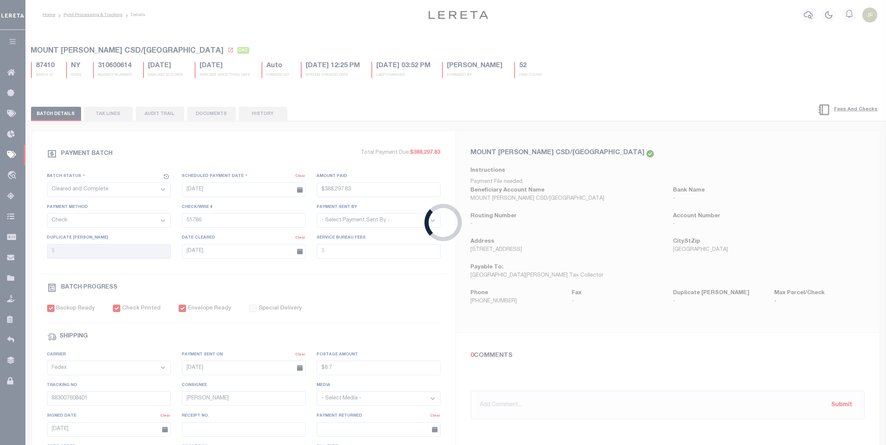
type input "$388,297.83"
type input "$8.7"
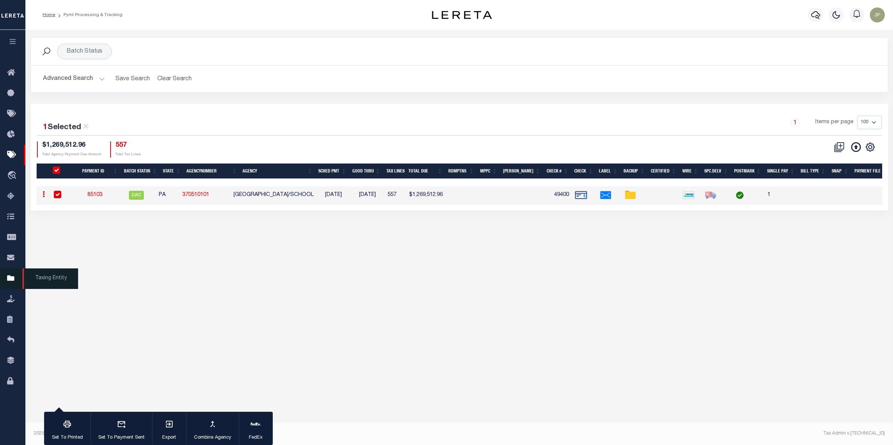
click at [6, 281] on link "Taxing Entity" at bounding box center [12, 279] width 25 height 21
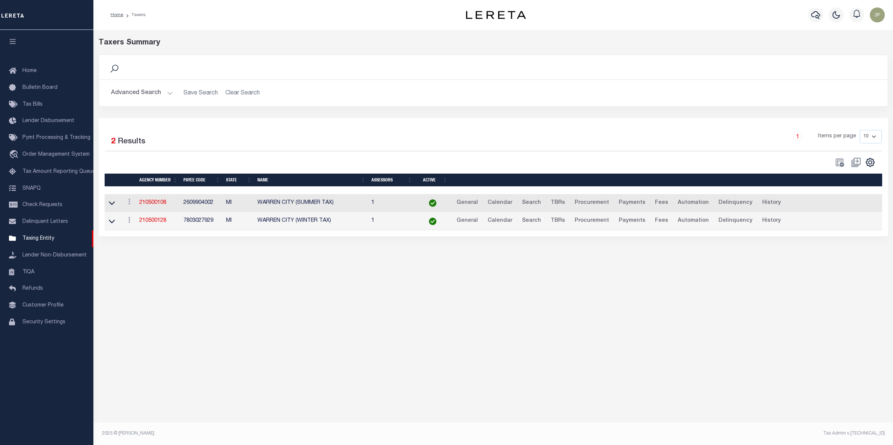
click at [139, 90] on button "Advanced Search" at bounding box center [142, 93] width 62 height 15
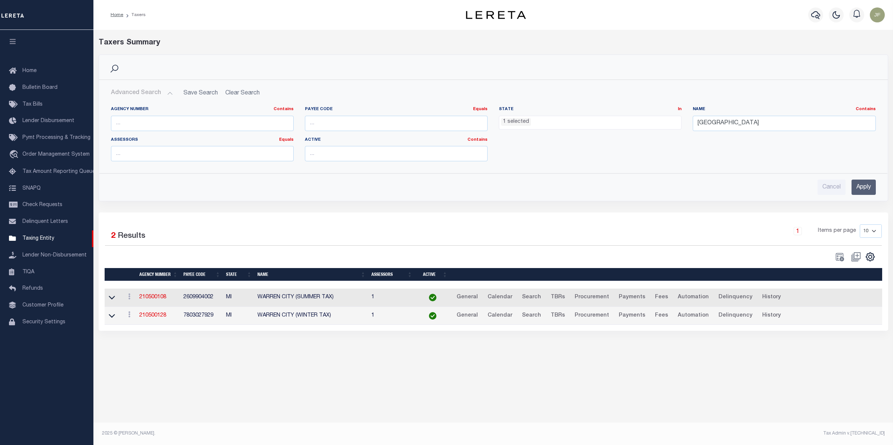
click at [542, 119] on ul "1 selected" at bounding box center [590, 121] width 182 height 10
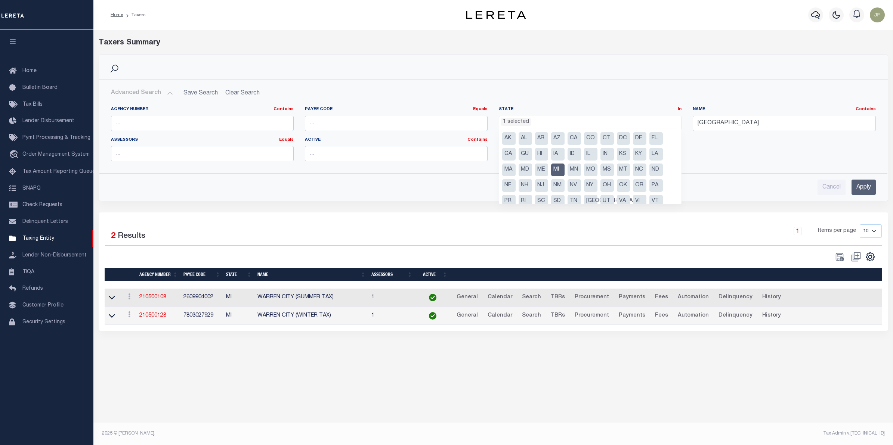
click at [563, 169] on li "MI" at bounding box center [557, 170] width 13 height 13
select select
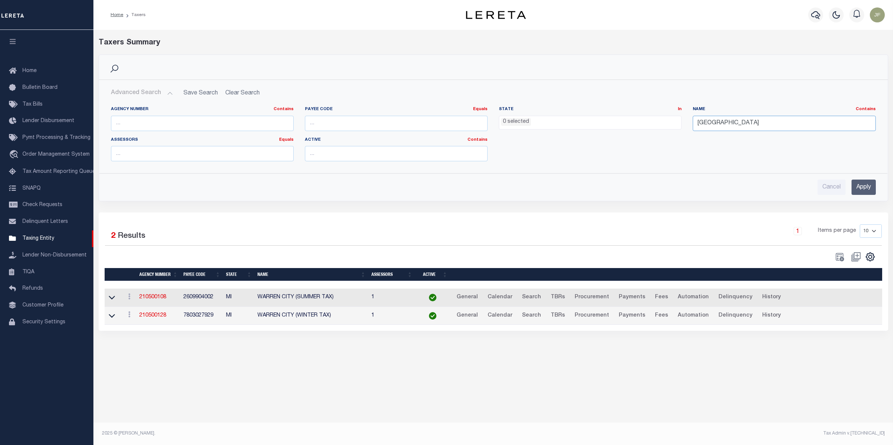
drag, startPoint x: 780, startPoint y: 123, endPoint x: 470, endPoint y: 136, distance: 310.7
click at [471, 136] on div "Agency Number Contains Contains Is Payee Code Equals Equals Is Not Equal To Is …" at bounding box center [493, 136] width 776 height 61
type input "[GEOGRAPHIC_DATA][PERSON_NAME]"
click at [863, 183] on input "Apply" at bounding box center [863, 187] width 24 height 15
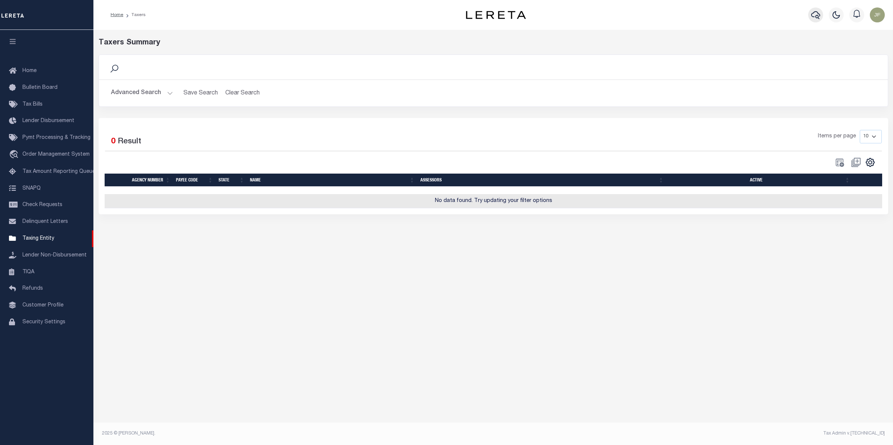
click at [816, 14] on icon "button" at bounding box center [815, 14] width 9 height 9
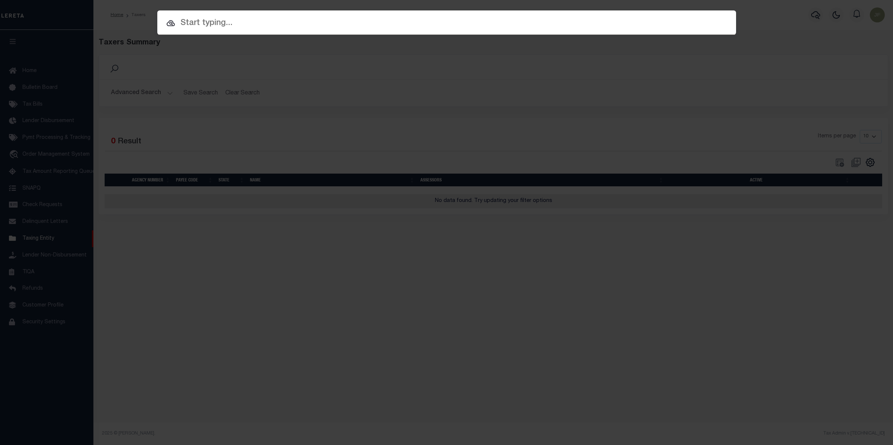
paste input "2000129170"
type input "2000129170"
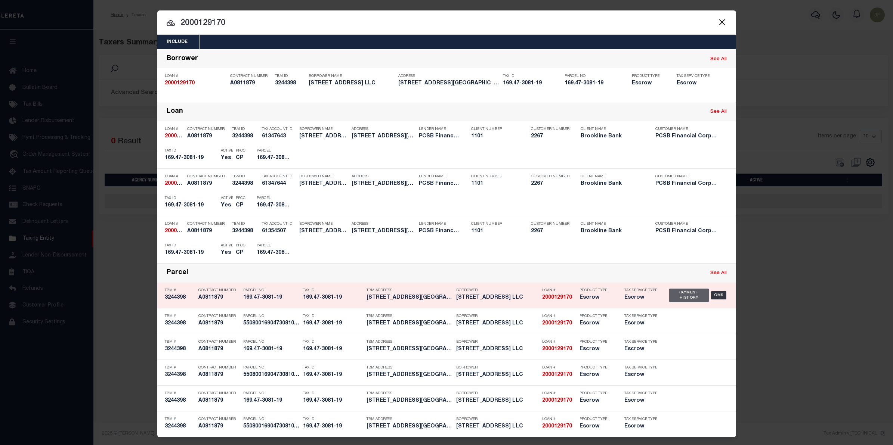
click at [686, 297] on div "Payment History" at bounding box center [689, 295] width 40 height 13
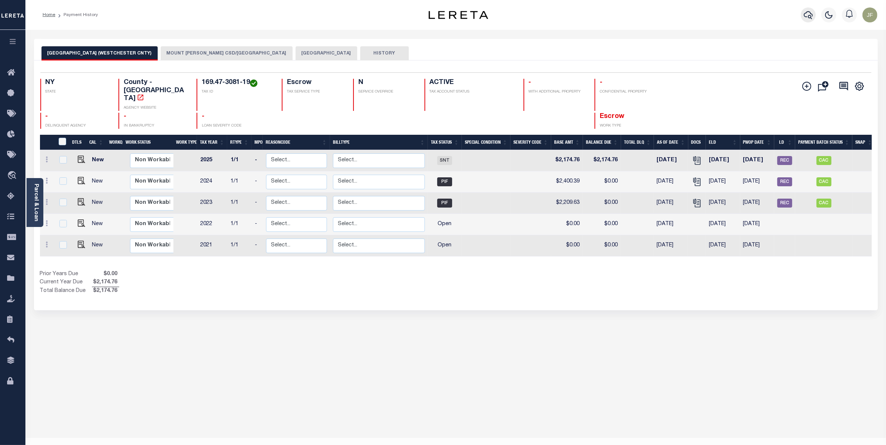
click at [811, 19] on icon "button" at bounding box center [808, 14] width 9 height 9
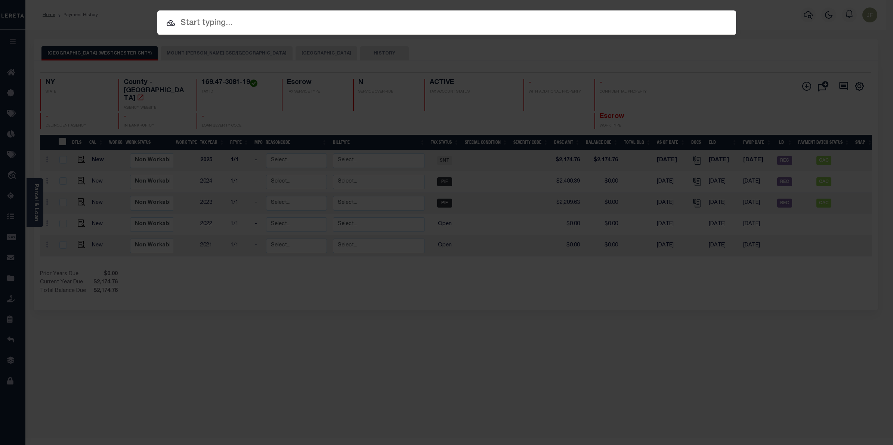
paste input "LOT 3169 BLOCK 1242"
type input "LOT 3169 BLOCK 1242"
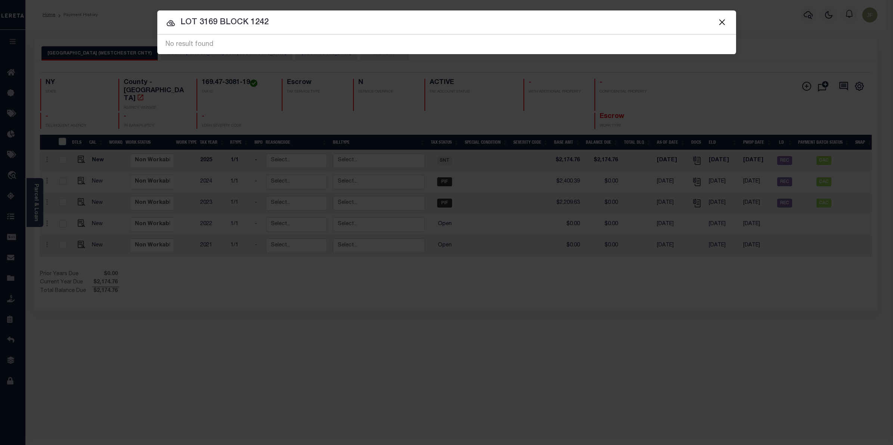
click at [723, 22] on button "Close" at bounding box center [722, 22] width 10 height 10
